Goal: Check status: Check status

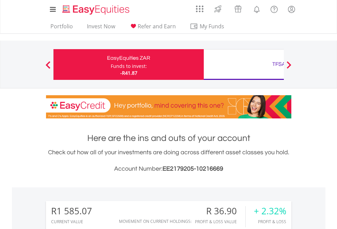
scroll to position [65, 107]
click at [111, 64] on div "Funds to invest:" at bounding box center [129, 66] width 36 height 7
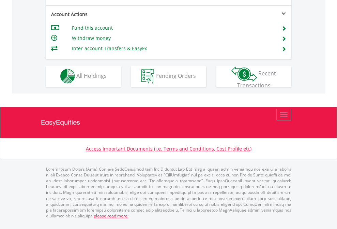
scroll to position [637, 0]
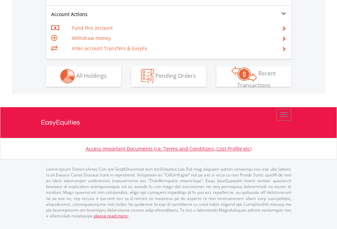
scroll to position [637, 0]
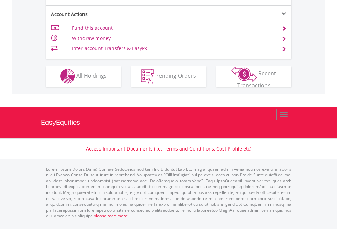
scroll to position [637, 0]
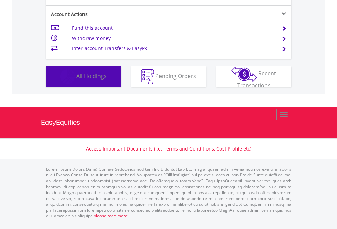
click at [76, 79] on span "All Holdings" at bounding box center [91, 75] width 30 height 7
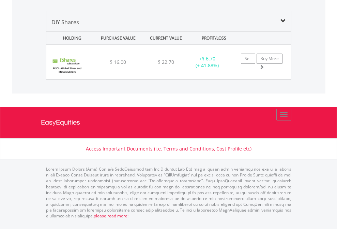
scroll to position [658, 0]
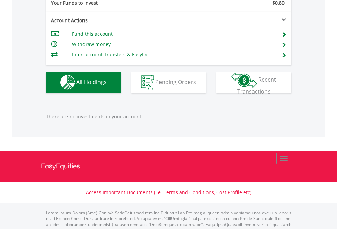
scroll to position [674, 0]
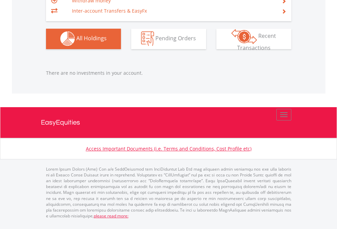
scroll to position [65, 107]
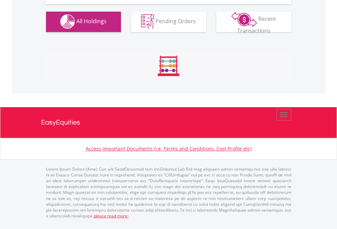
scroll to position [674, 0]
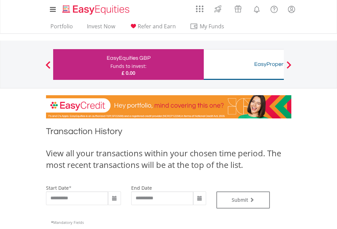
type input "**********"
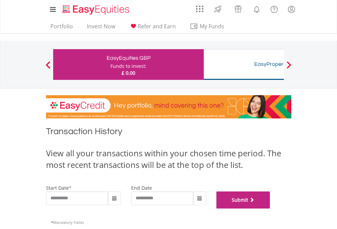
click at [270, 208] on button "Submit" at bounding box center [243, 199] width 54 height 17
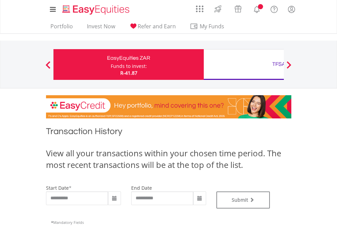
click at [244, 64] on div "TFSA" at bounding box center [279, 64] width 142 height 10
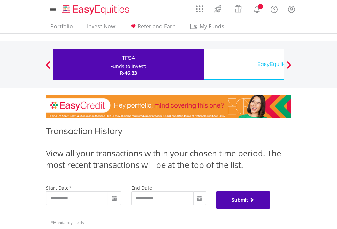
click at [270, 208] on button "Submit" at bounding box center [243, 199] width 54 height 17
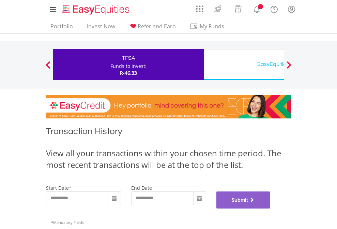
scroll to position [276, 0]
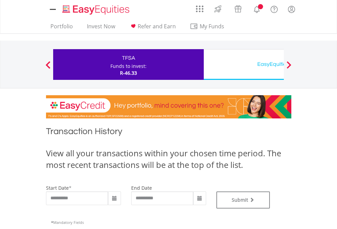
click at [244, 64] on div "EasyEquities USD" at bounding box center [279, 64] width 142 height 10
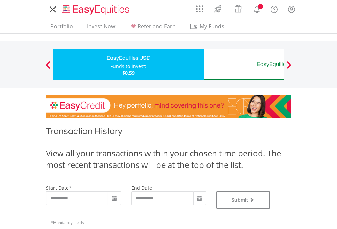
type input "**********"
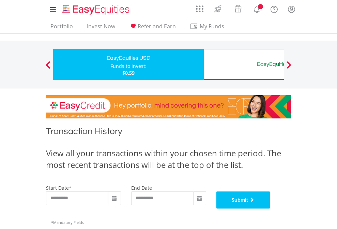
click at [270, 208] on button "Submit" at bounding box center [243, 199] width 54 height 17
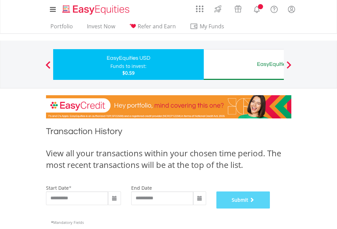
scroll to position [276, 0]
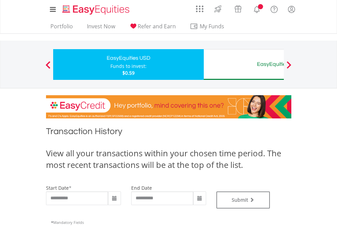
click at [244, 64] on div "EasyEquities AUD" at bounding box center [279, 64] width 142 height 10
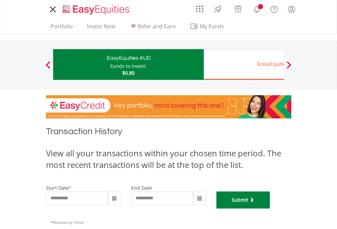
click at [270, 208] on button "Submit" at bounding box center [243, 199] width 54 height 17
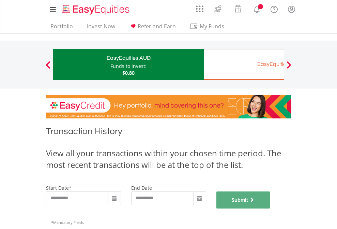
scroll to position [276, 0]
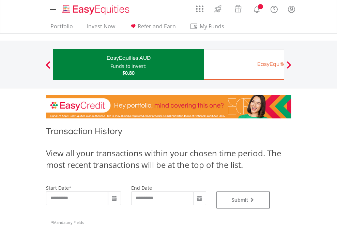
click at [244, 64] on div "EasyEquities EUR" at bounding box center [279, 64] width 142 height 10
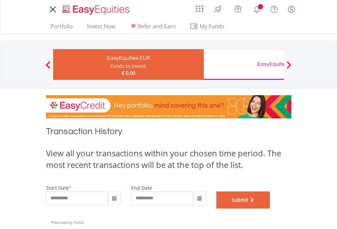
click at [270, 208] on button "Submit" at bounding box center [243, 199] width 54 height 17
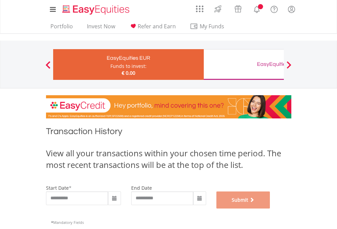
scroll to position [276, 0]
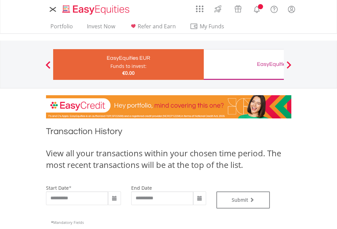
click at [244, 64] on div "EasyEquities GBP" at bounding box center [279, 64] width 142 height 10
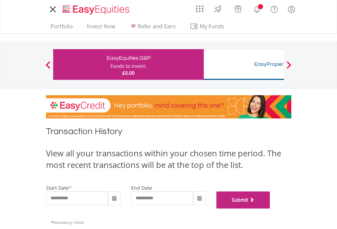
click at [270, 208] on button "Submit" at bounding box center [243, 199] width 54 height 17
